Goal: Information Seeking & Learning: Learn about a topic

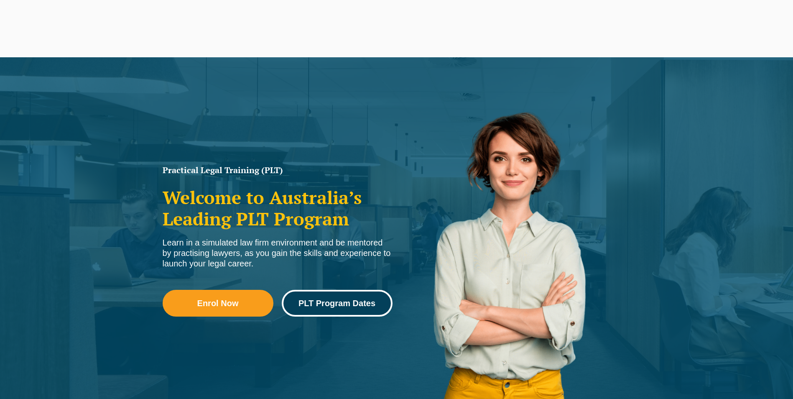
click at [335, 301] on span "PLT Program Dates" at bounding box center [336, 303] width 77 height 8
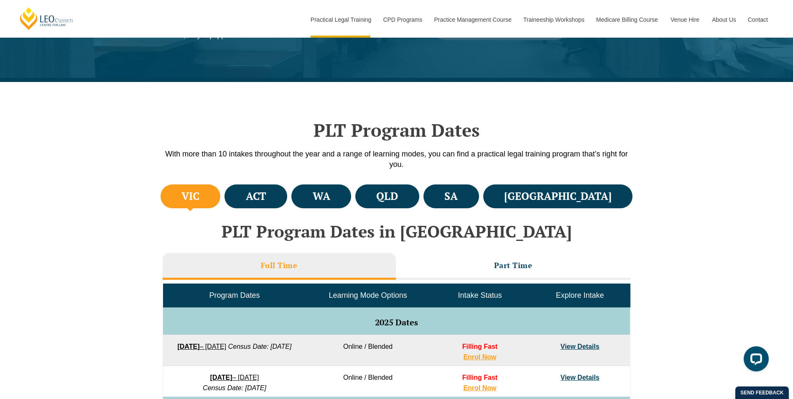
click at [190, 192] on h4 "VIC" at bounding box center [190, 196] width 18 height 14
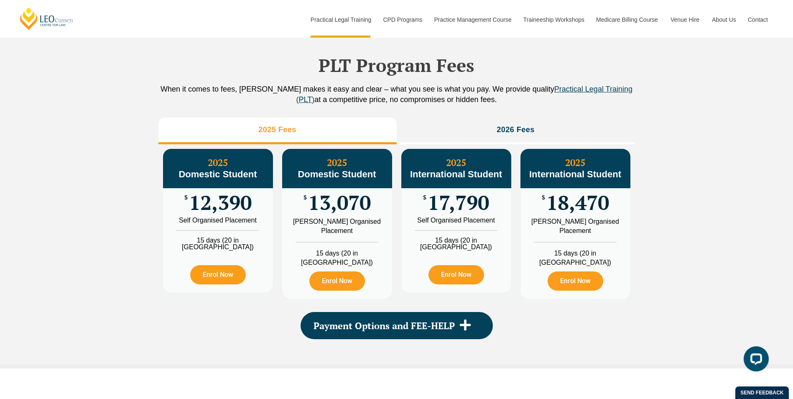
scroll to position [919, 0]
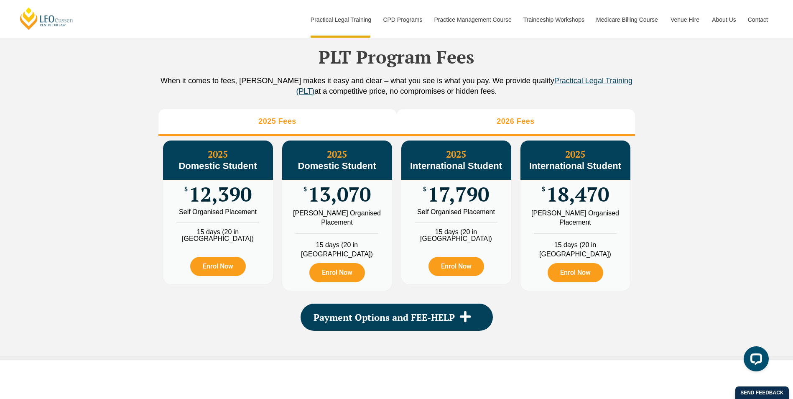
click at [516, 126] on h3 "2026 Fees" at bounding box center [515, 122] width 38 height 10
click at [292, 126] on h3 "2025 Fees" at bounding box center [277, 122] width 38 height 10
click at [538, 131] on li "2026 Fees" at bounding box center [515, 122] width 238 height 27
click at [311, 120] on li "2025 Fees" at bounding box center [277, 122] width 238 height 27
click at [515, 124] on li "2026 Fees" at bounding box center [515, 122] width 238 height 27
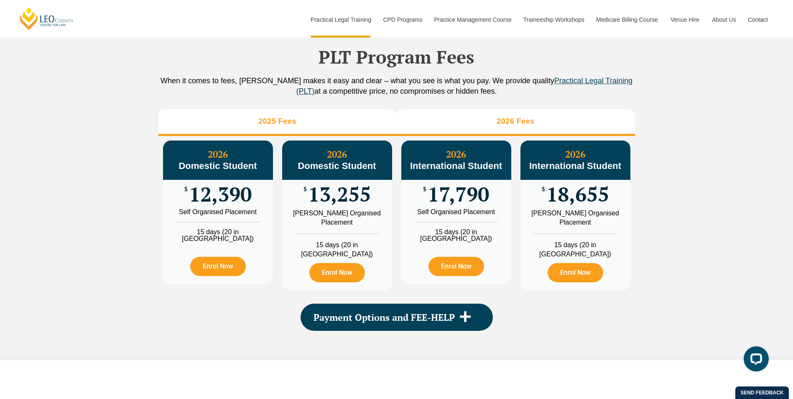
click at [343, 132] on li "2025 Fees" at bounding box center [277, 122] width 238 height 27
click at [508, 126] on h3 "2026 Fees" at bounding box center [515, 122] width 38 height 10
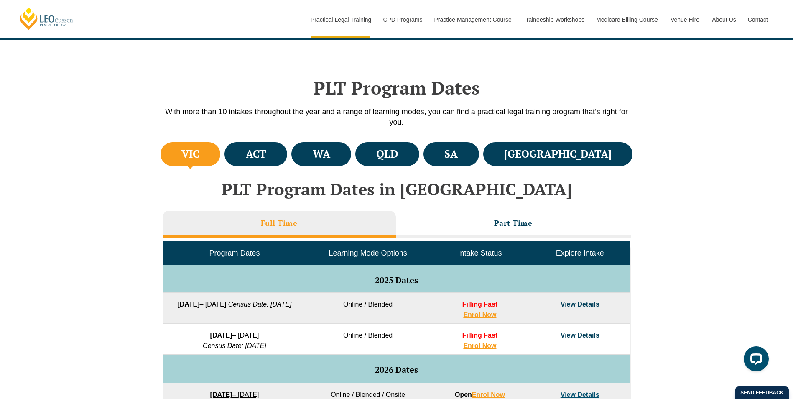
scroll to position [209, 0]
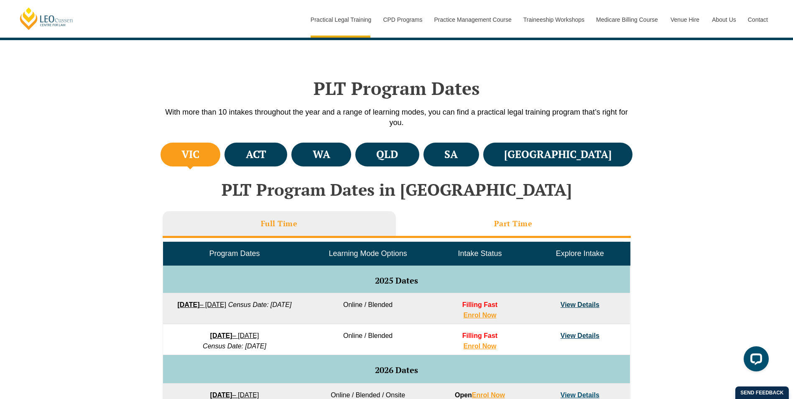
click at [498, 224] on h3 "Part Time" at bounding box center [513, 223] width 38 height 10
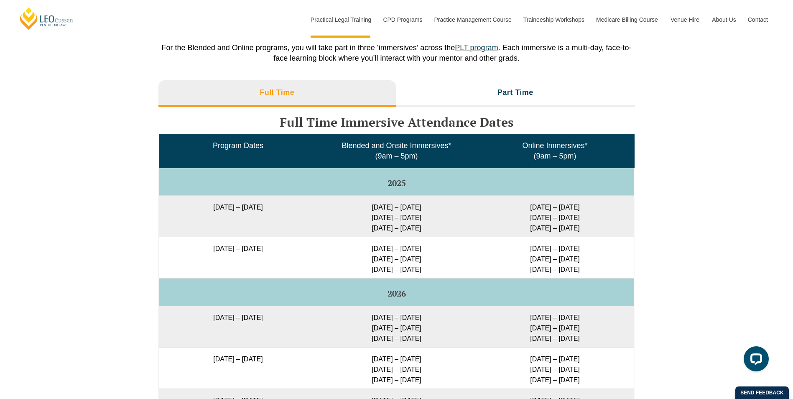
scroll to position [1212, 0]
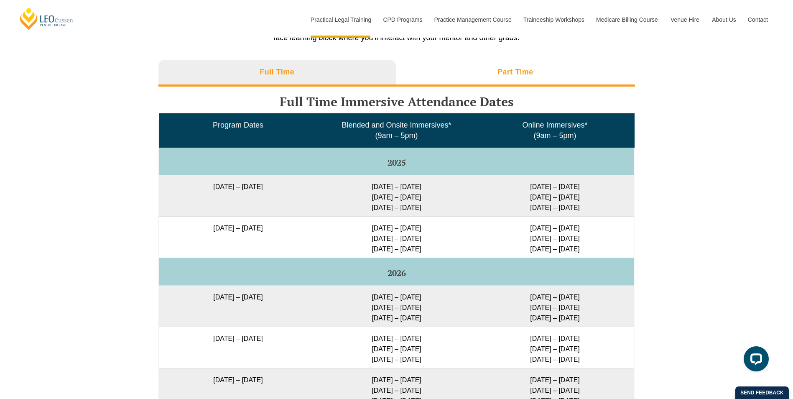
click at [511, 69] on li "Part Time" at bounding box center [515, 73] width 239 height 27
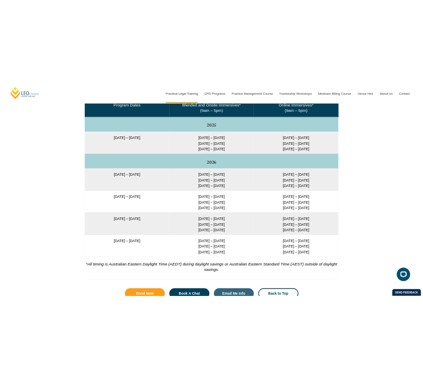
scroll to position [1313, 0]
